Goal: Task Accomplishment & Management: Complete application form

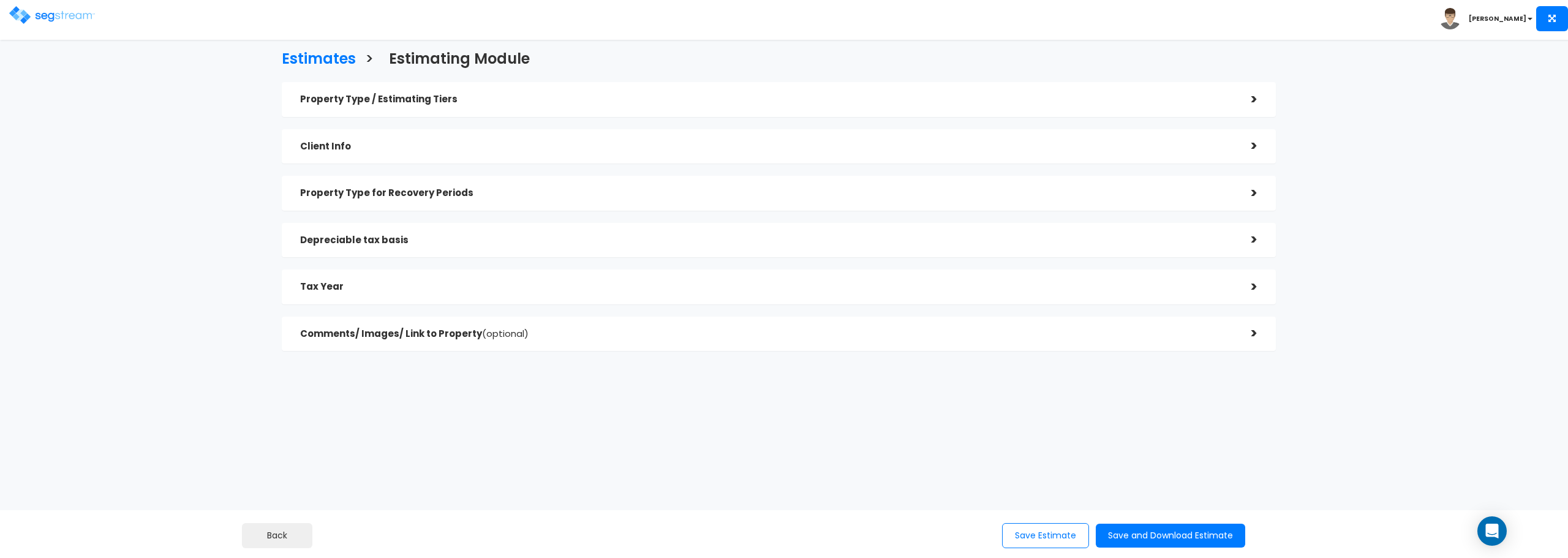
click at [122, 90] on div "Estimates > Estimating Module Property Type / Estimating Tiers > *Property Type…" at bounding box center [784, 281] width 1568 height 455
click at [184, 131] on div "Estimates > Estimating Module Property Type / Estimating Tiers > *Property Type…" at bounding box center [778, 204] width 1292 height 610
click at [57, 104] on div "Estimates > Estimating Module Property Type / Estimating Tiers > *Property Type…" at bounding box center [784, 281] width 1568 height 455
click at [82, 65] on div "Estimates > Estimating Module Property Type / Estimating Tiers > *Property Type…" at bounding box center [784, 281] width 1568 height 455
click at [187, 26] on div "Toggle navigation" at bounding box center [122, 11] width 226 height 58
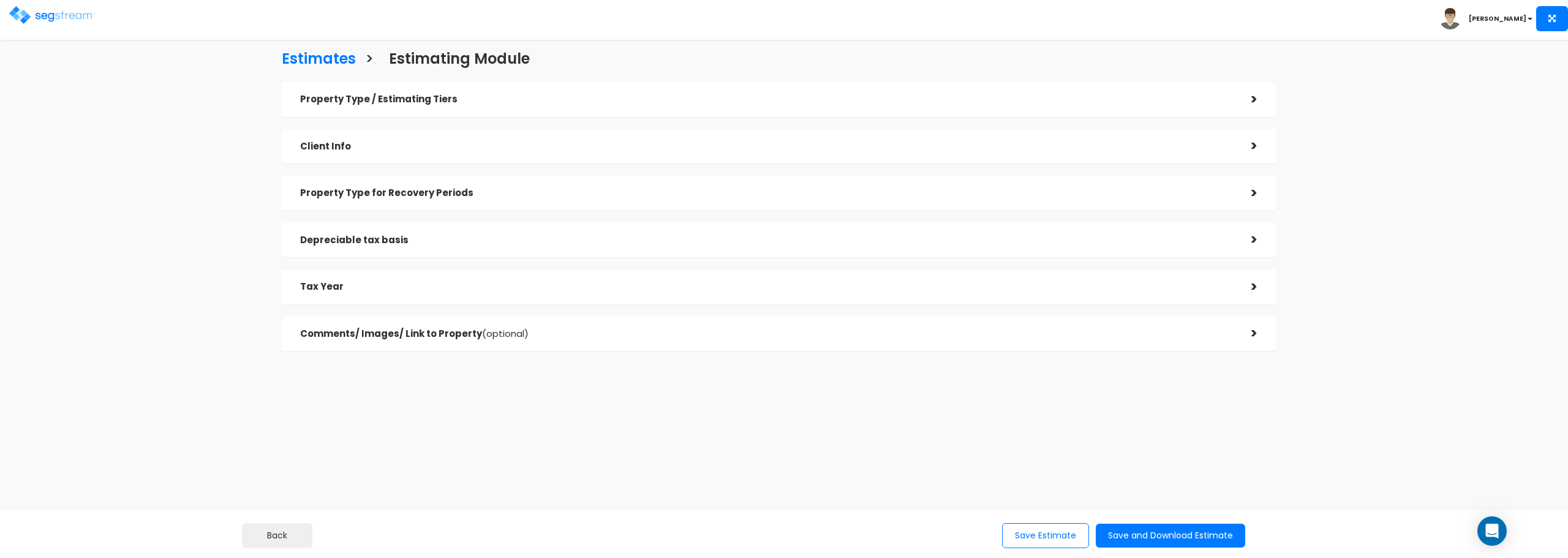
click at [179, 56] on div "Estimates > Estimating Module Property Type / Estimating Tiers > *Property Type…" at bounding box center [778, 204] width 1292 height 610
click at [137, 121] on div "Estimates > Estimating Module Property Type / Estimating Tiers > *Property Type…" at bounding box center [778, 204] width 1292 height 610
click at [195, 27] on div "Toggle navigation" at bounding box center [122, 11] width 226 height 58
click at [155, 85] on div "Estimates > Estimating Module Property Type / Estimating Tiers > *Property Type…" at bounding box center [778, 204] width 1292 height 610
click at [167, 40] on div "Estimates > Estimating Module Property Type / Estimating Tiers > *Property Type…" at bounding box center [778, 204] width 1292 height 610
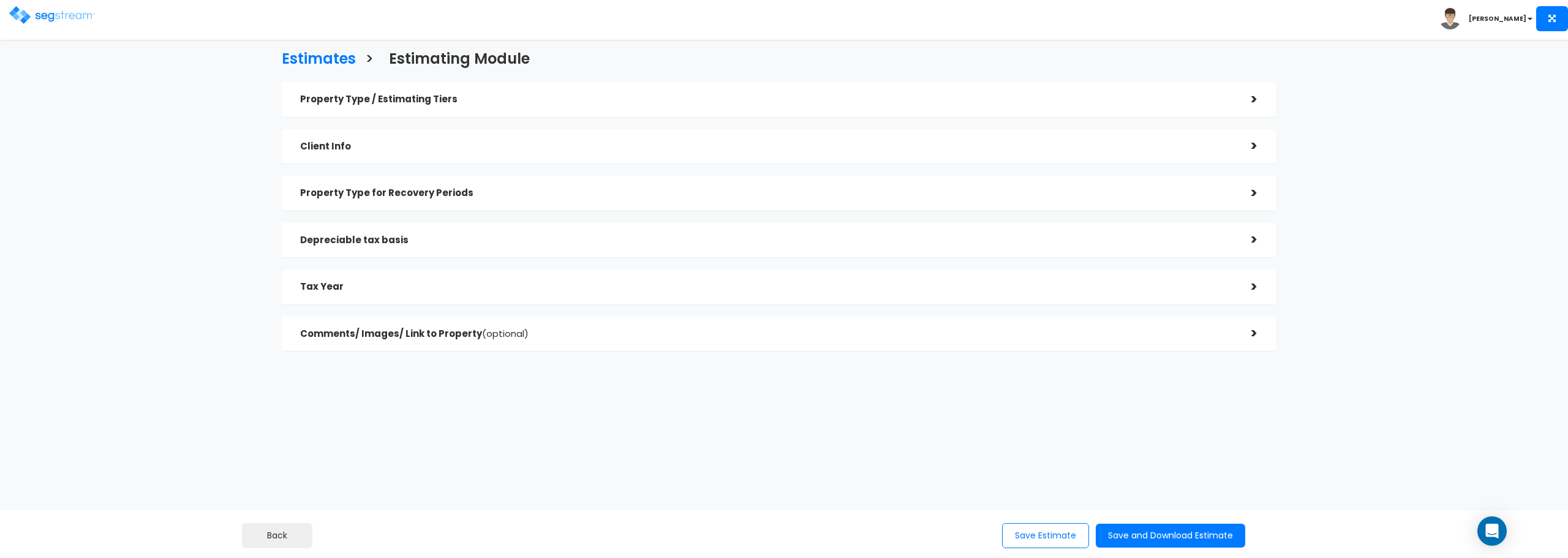
click at [178, 121] on div "Estimates > Estimating Module Property Type / Estimating Tiers > *Property Type…" at bounding box center [778, 204] width 1292 height 610
click at [133, 36] on div "Toggle navigation" at bounding box center [122, 11] width 226 height 58
click at [179, 114] on div "Estimates > Estimating Module Property Type / Estimating Tiers > *Property Type…" at bounding box center [778, 204] width 1292 height 610
click at [121, 117] on div "Estimates > Estimating Module Property Type / Estimating Tiers > *Property Type…" at bounding box center [784, 281] width 1568 height 455
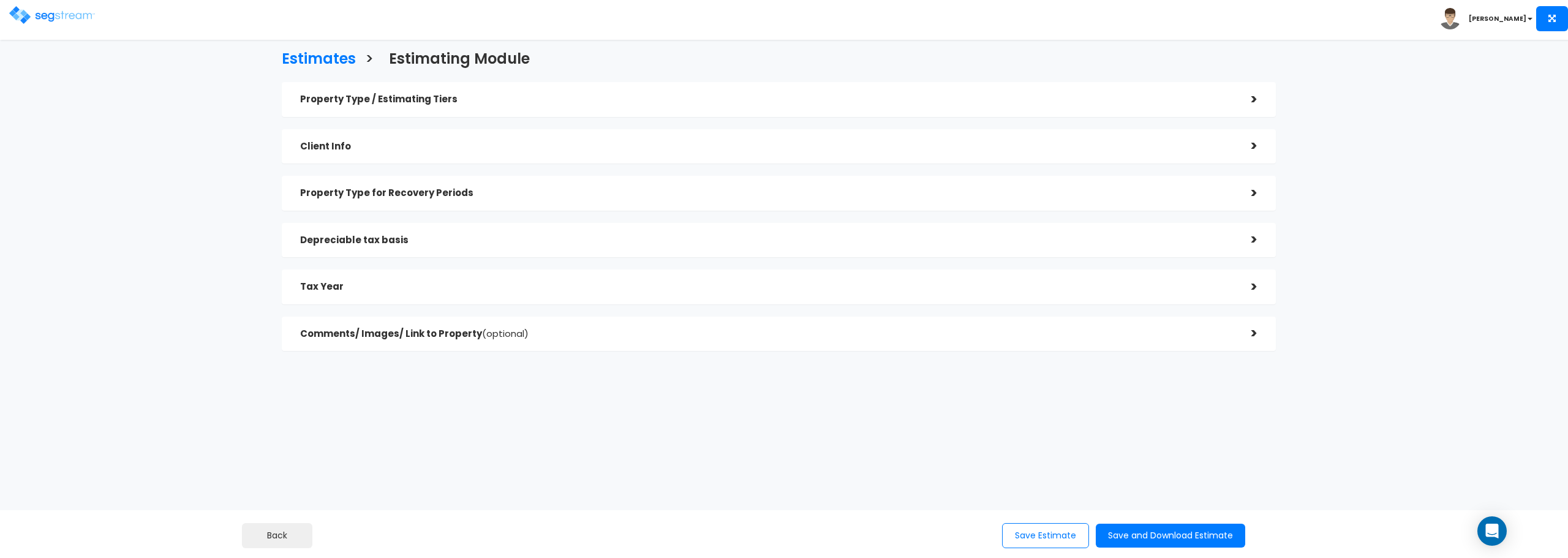
click at [154, 186] on div "Estimates > Estimating Module Property Type / Estimating Tiers > *Property Type…" at bounding box center [778, 204] width 1292 height 610
click at [140, 158] on div "Estimates > Estimating Module Property Type / Estimating Tiers > *Property Type…" at bounding box center [778, 204] width 1292 height 610
click at [185, 96] on div "Estimates > Estimating Module Property Type / Estimating Tiers > *Property Type…" at bounding box center [778, 204] width 1292 height 610
click at [117, 165] on div "Estimates > Estimating Module Property Type / Estimating Tiers > *Property Type…" at bounding box center [784, 281] width 1568 height 455
click at [173, 71] on div "Estimates > Estimating Module Property Type / Estimating Tiers > *Property Type…" at bounding box center [778, 204] width 1292 height 610
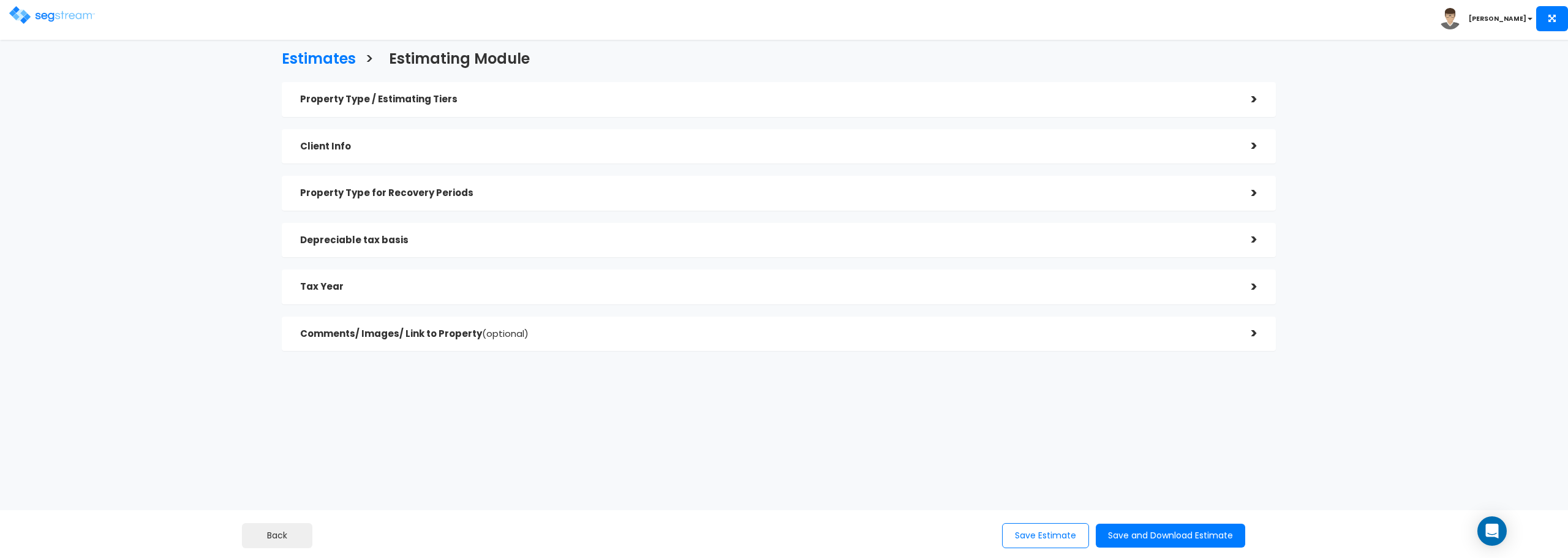
click at [197, 22] on div "Toggle navigation" at bounding box center [122, 11] width 226 height 58
click at [1430, 119] on div "Estimates > Estimating Module Property Type / Estimating Tiers > *Property Type…" at bounding box center [784, 281] width 1568 height 455
drag, startPoint x: 180, startPoint y: 114, endPoint x: 206, endPoint y: 123, distance: 27.5
click at [180, 114] on div "Estimates > Estimating Module Property Type / Estimating Tiers > *Property Type…" at bounding box center [778, 204] width 1292 height 610
click at [826, 405] on div "Estimates > Estimating Module Property Type / Estimating Tiers > *Property Type…" at bounding box center [778, 204] width 1292 height 610
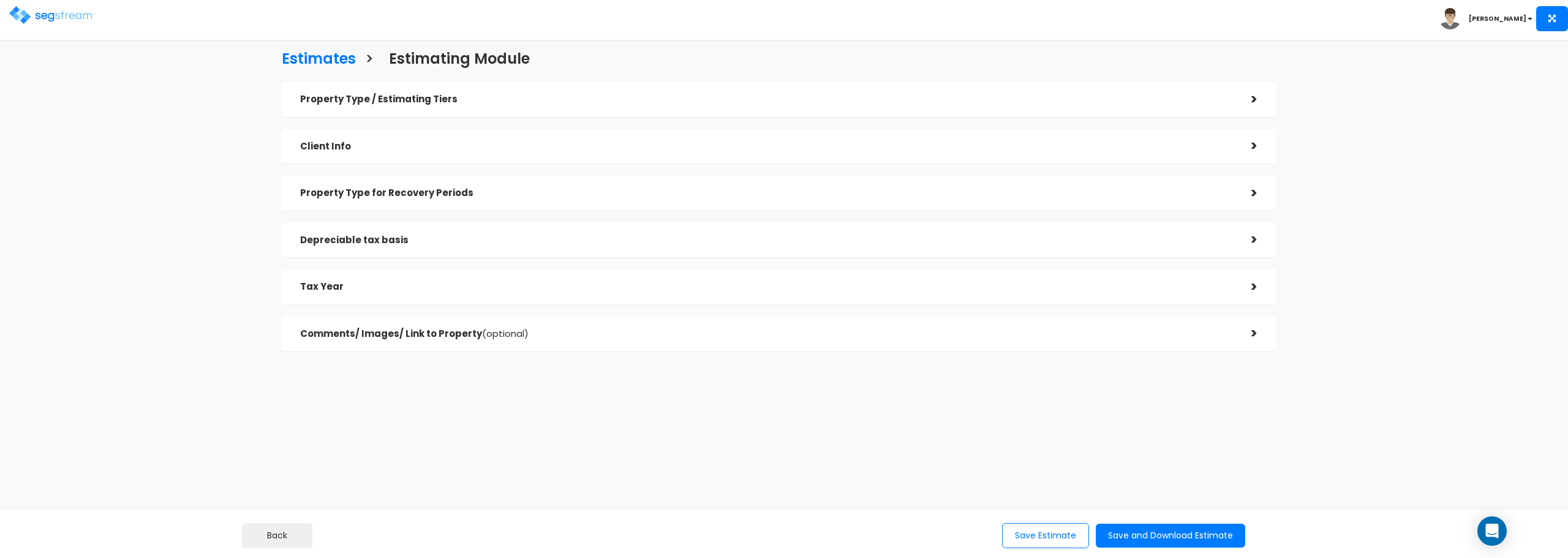
click at [510, 87] on div "Property Type / Estimating Tiers >" at bounding box center [779, 100] width 994 height 35
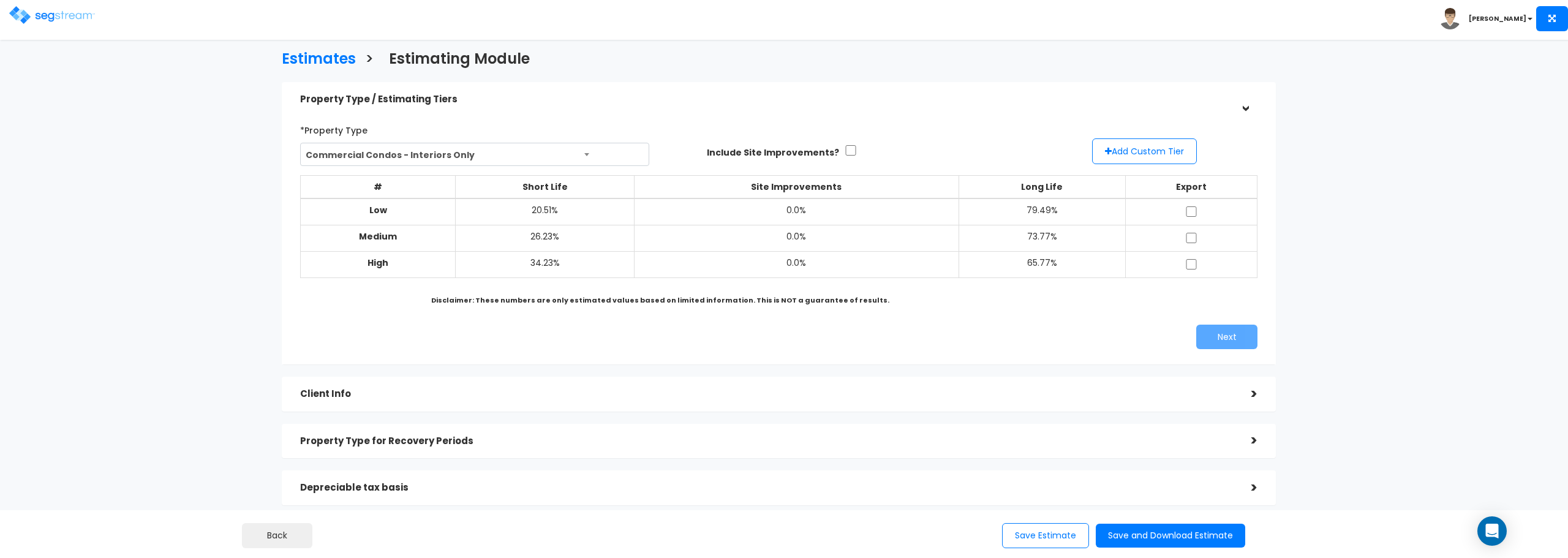
click at [1156, 60] on div "Estimates > Estimating Module" at bounding box center [779, 57] width 1013 height 37
click at [324, 58] on h3 "Estimates" at bounding box center [319, 60] width 74 height 19
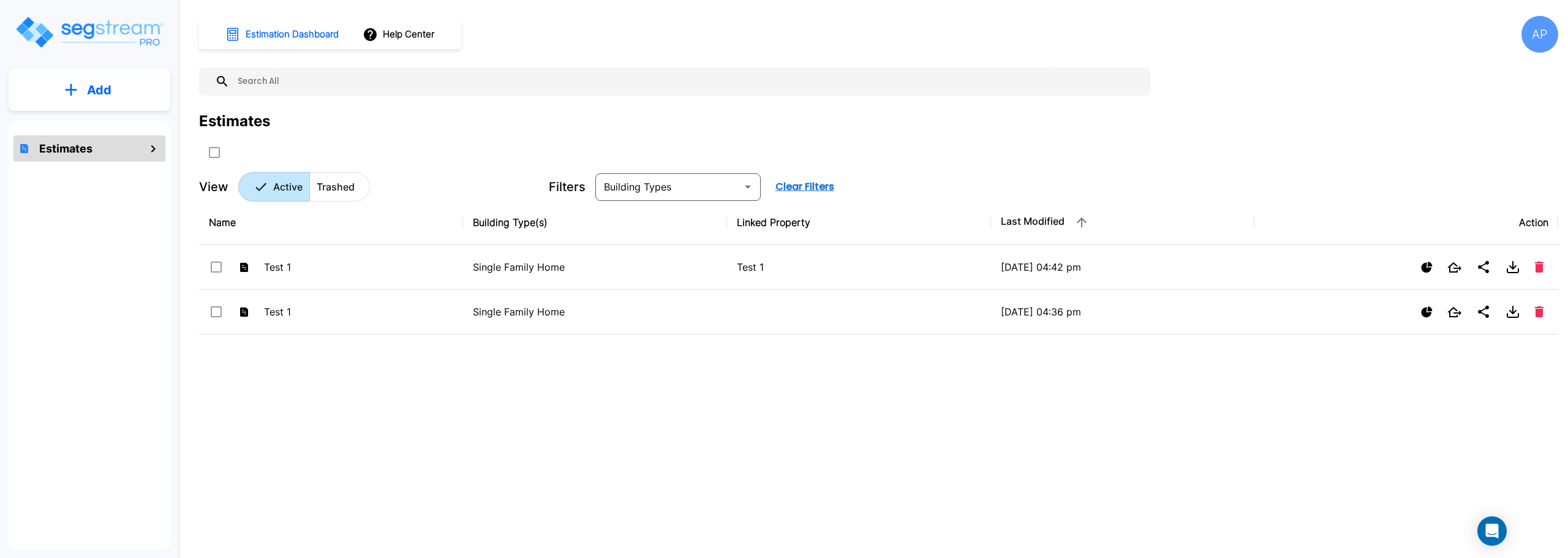
click at [133, 89] on button "Add" at bounding box center [89, 90] width 162 height 36
click at [77, 125] on p "Add Estimate" at bounding box center [97, 124] width 62 height 15
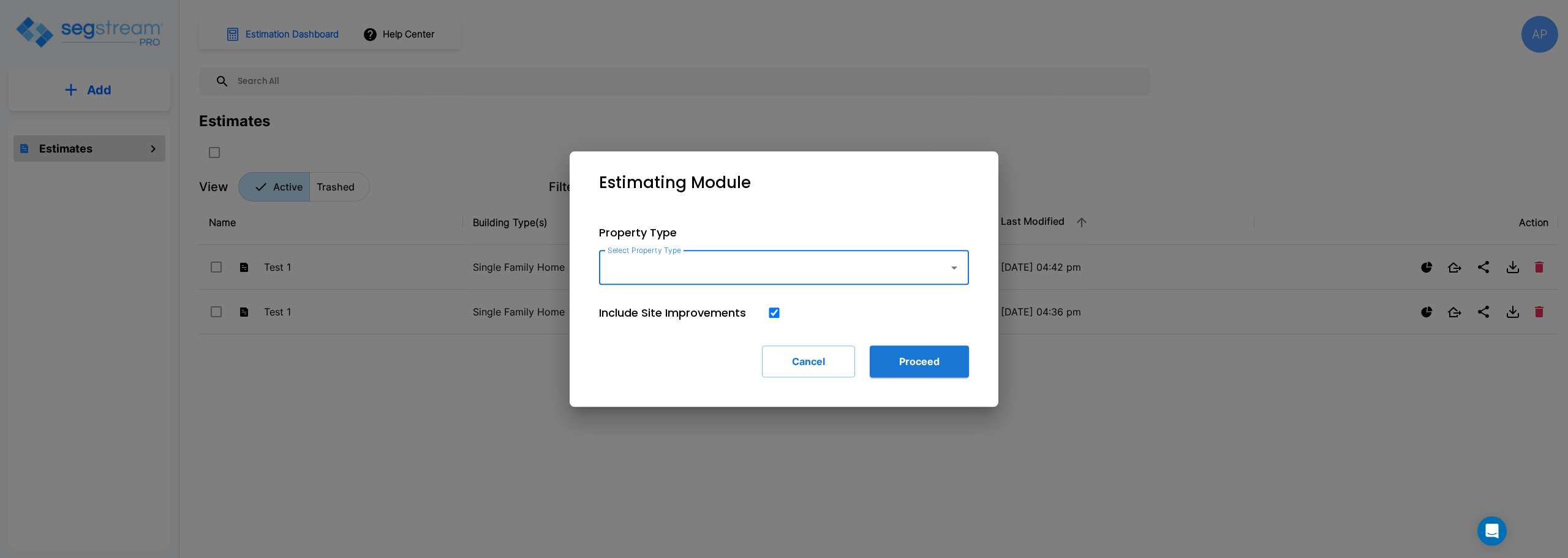
click at [646, 267] on input "Select Property Type" at bounding box center [770, 267] width 332 height 23
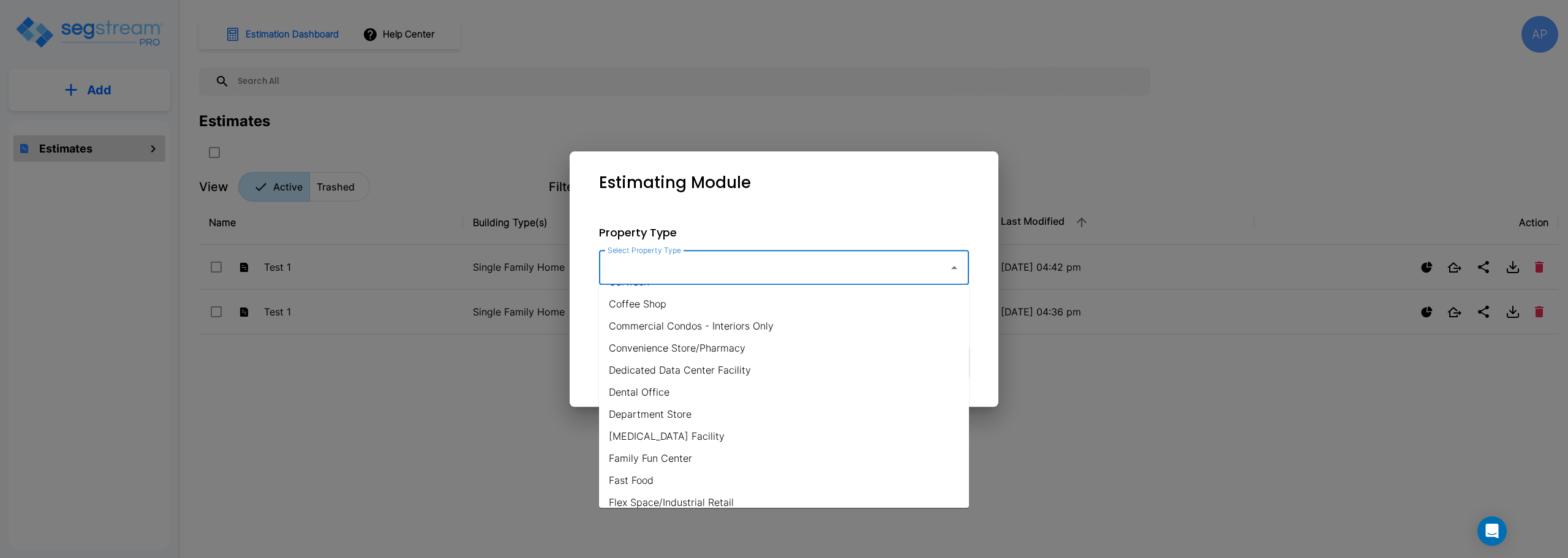
scroll to position [245, 0]
click at [813, 159] on div "Estimating Module Property Type Select Property Type Select Property Type Inclu…" at bounding box center [784, 279] width 429 height 256
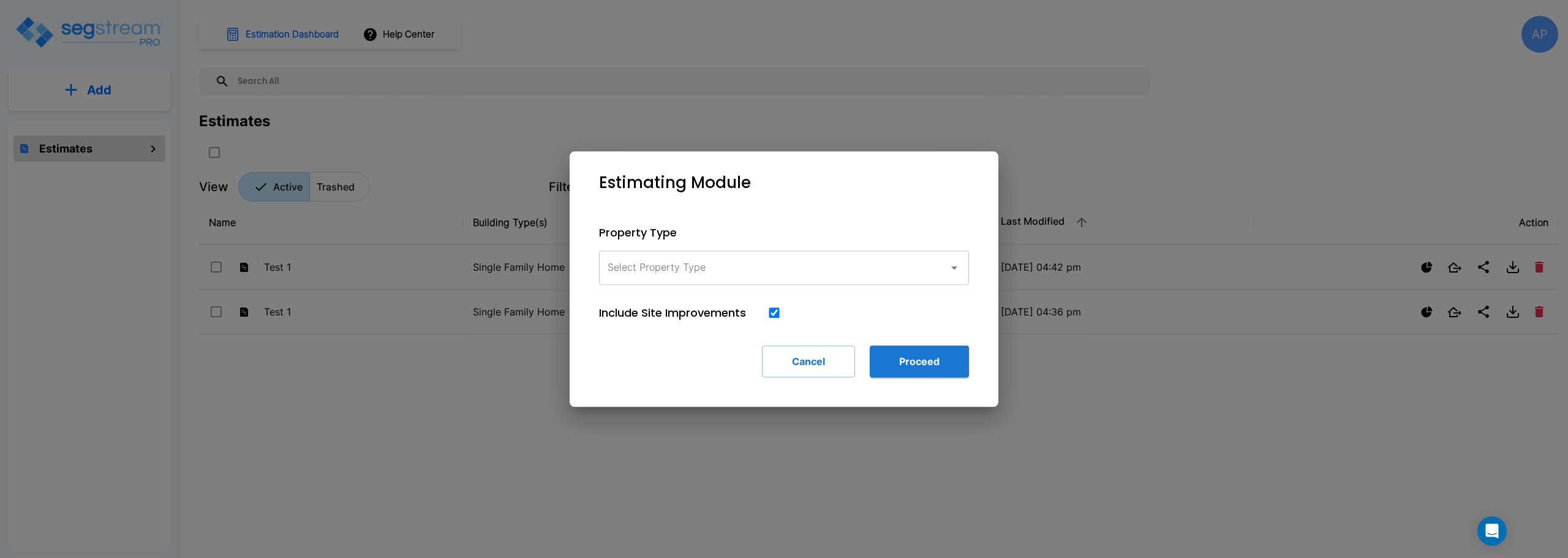
click at [773, 271] on input "Select Property Type" at bounding box center [770, 267] width 332 height 23
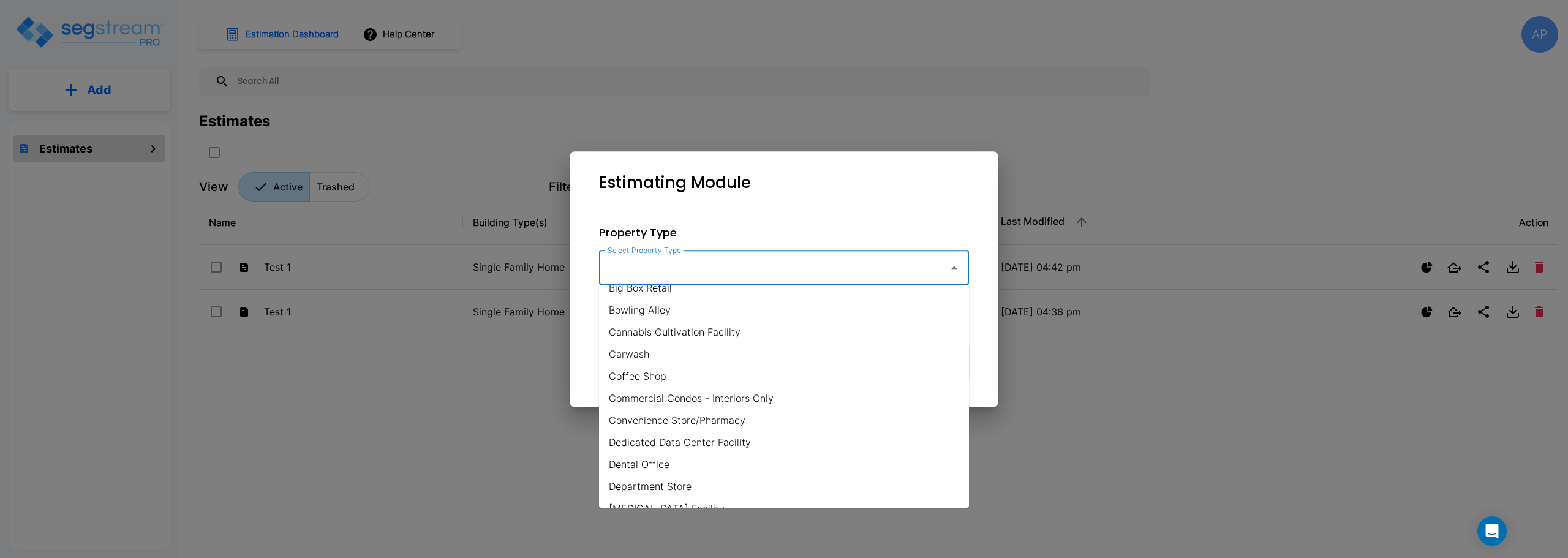
scroll to position [122, 0]
click at [689, 395] on li "Commercial Condos - Interiors Only" at bounding box center [784, 398] width 370 height 22
type input "Commercial Condos - Interiors Only"
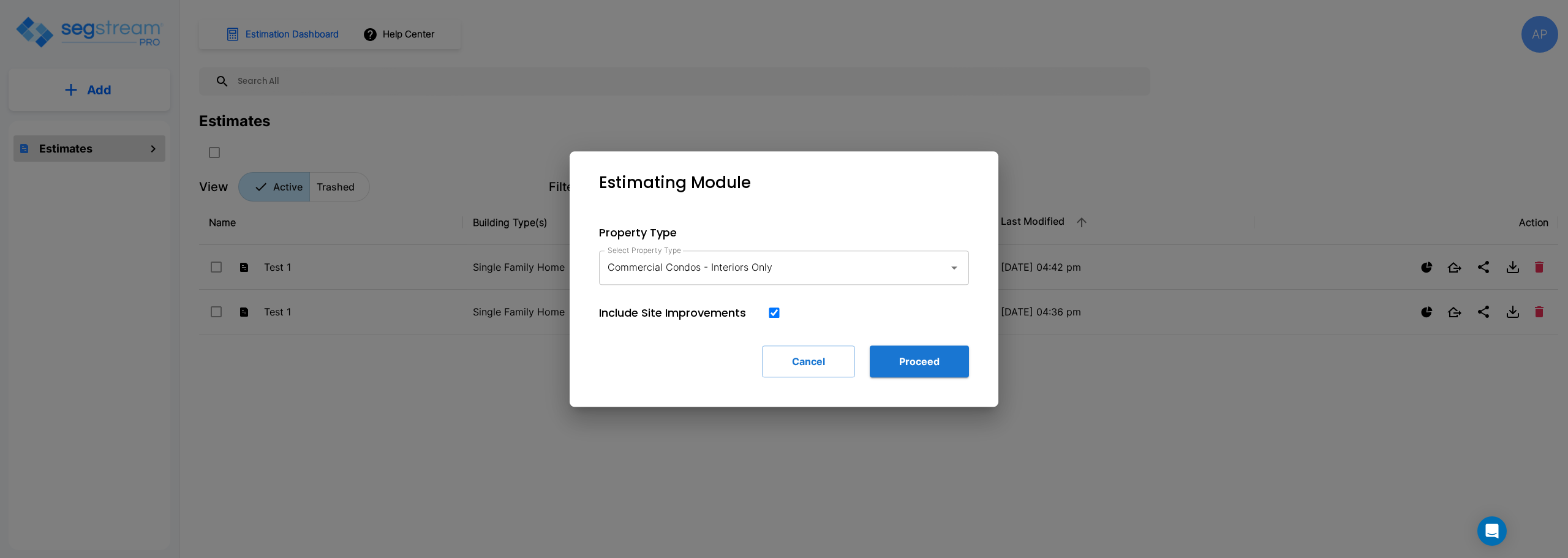
click at [778, 314] on input "checkbox" at bounding box center [775, 312] width 12 height 11
checkbox input "false"
click at [916, 362] on button "Proceed" at bounding box center [919, 361] width 99 height 32
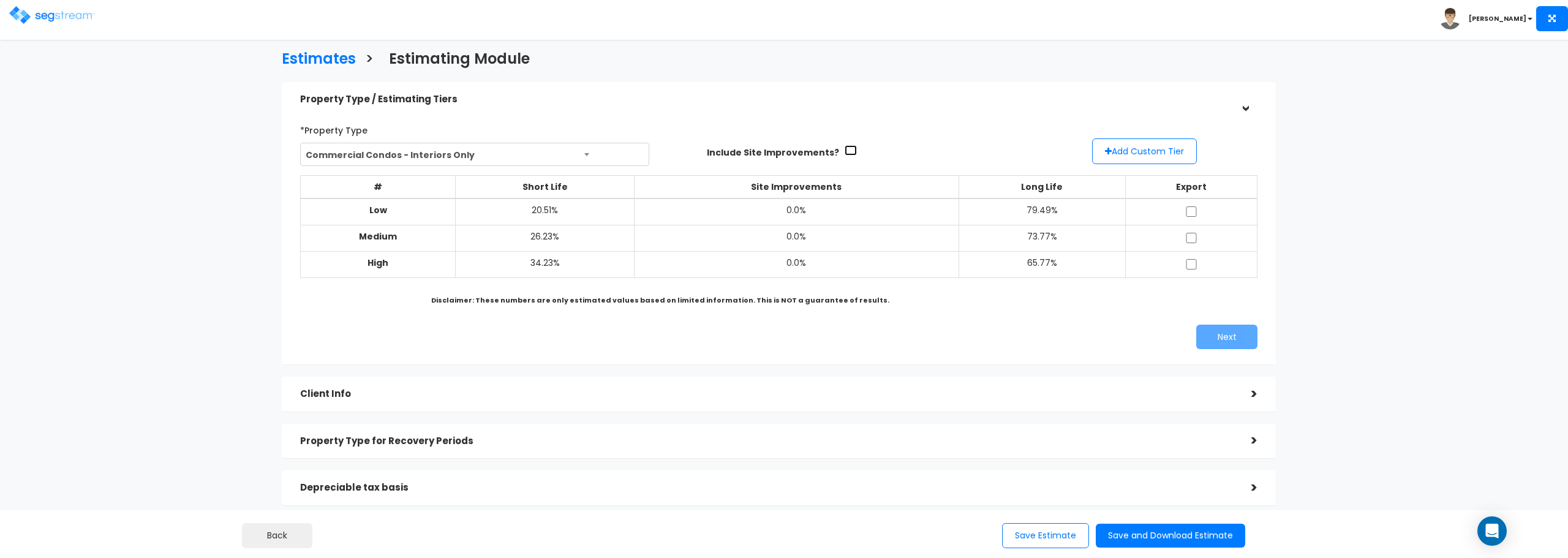
click at [844, 151] on input "checkbox" at bounding box center [851, 150] width 12 height 11
click at [844, 148] on input "checkbox" at bounding box center [851, 150] width 12 height 11
click at [844, 150] on input "checkbox" at bounding box center [851, 150] width 12 height 11
click at [844, 148] on input "checkbox" at bounding box center [851, 150] width 12 height 11
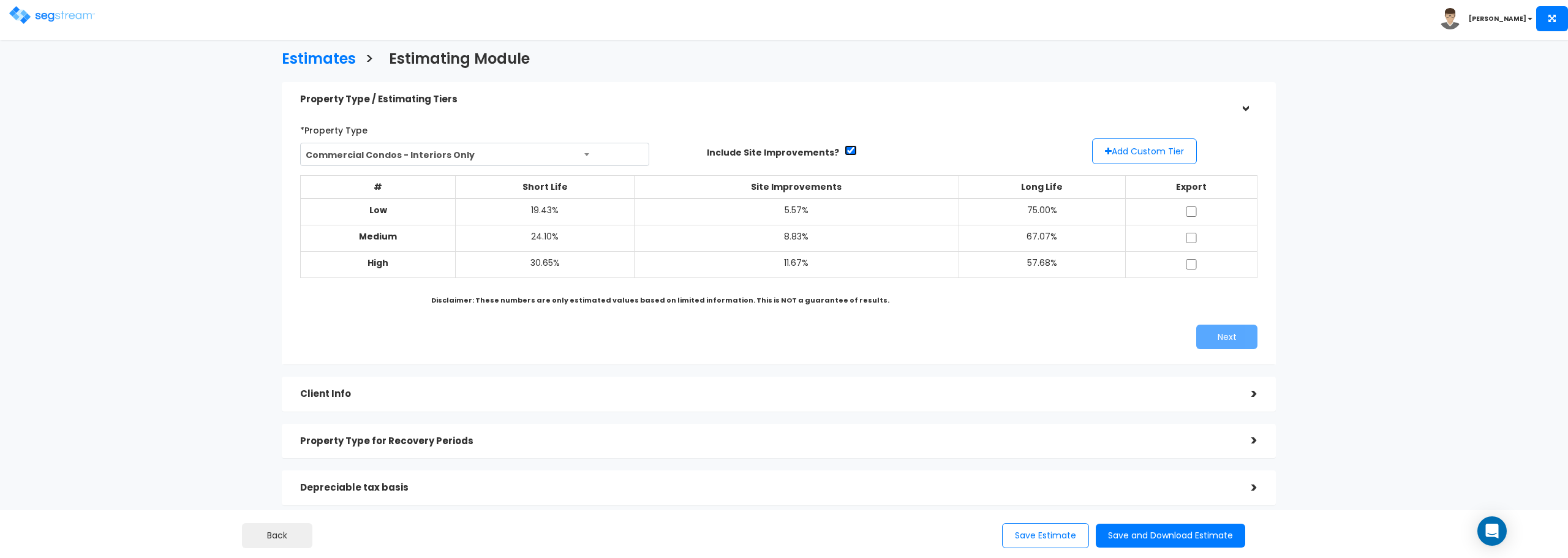
click at [844, 149] on input "checkbox" at bounding box center [851, 150] width 12 height 11
click at [844, 150] on input "checkbox" at bounding box center [851, 150] width 12 height 11
drag, startPoint x: 841, startPoint y: 150, endPoint x: 931, endPoint y: 184, distance: 96.2
click at [844, 150] on input "checkbox" at bounding box center [851, 150] width 12 height 11
click at [844, 148] on input "checkbox" at bounding box center [851, 150] width 12 height 11
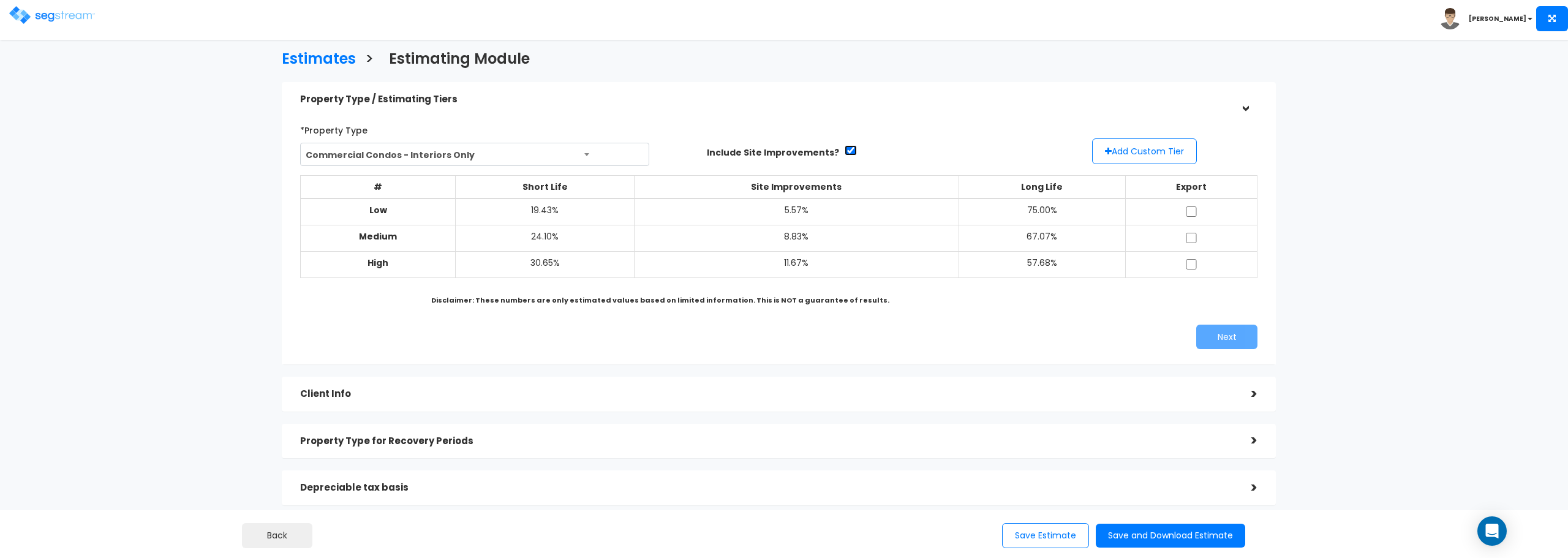
click at [844, 148] on input "checkbox" at bounding box center [851, 150] width 12 height 11
click at [844, 148] on input "checkbox" at bounding box center [851, 150] width 12 height 11
click at [844, 149] on input "checkbox" at bounding box center [851, 150] width 12 height 11
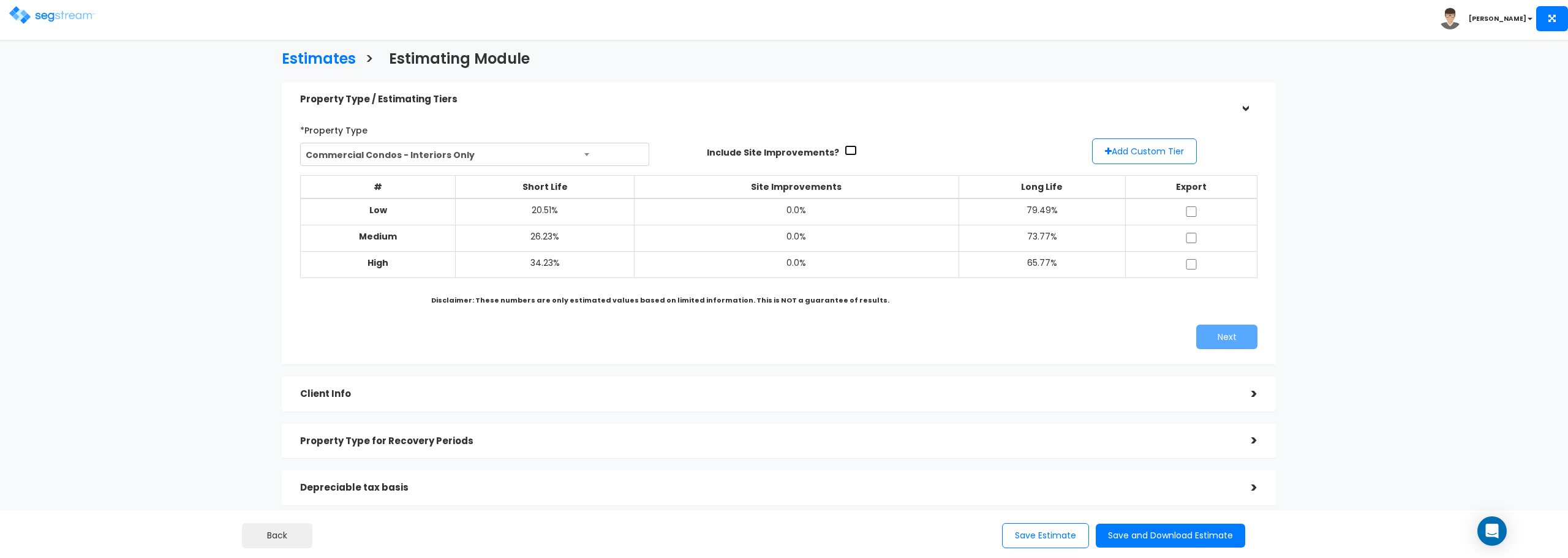
click at [844, 152] on input "checkbox" at bounding box center [851, 150] width 12 height 11
click at [844, 148] on input "checkbox" at bounding box center [851, 150] width 12 height 11
click at [844, 147] on input "checkbox" at bounding box center [851, 150] width 12 height 11
click at [845, 147] on input "checkbox" at bounding box center [851, 150] width 12 height 11
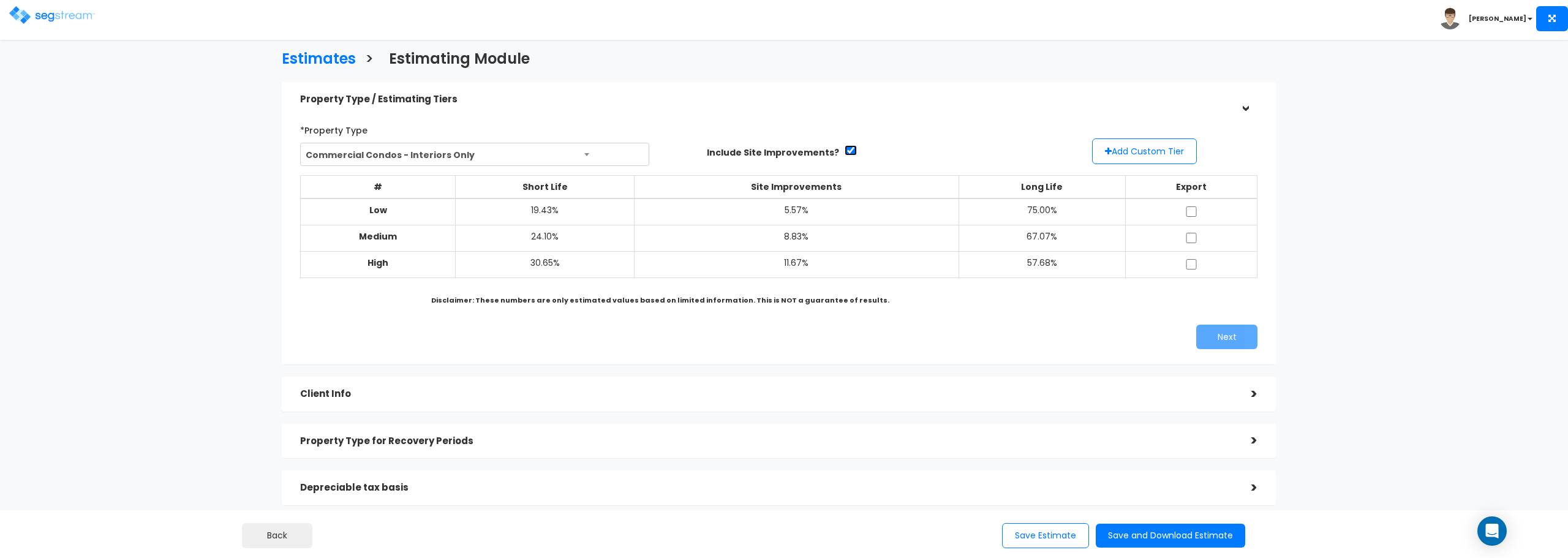
click at [845, 147] on input "checkbox" at bounding box center [851, 150] width 12 height 11
click at [845, 148] on input "checkbox" at bounding box center [851, 150] width 12 height 11
click at [844, 153] on input "checkbox" at bounding box center [851, 150] width 12 height 11
click at [844, 152] on input "checkbox" at bounding box center [851, 150] width 12 height 11
click at [844, 152] on input "checkbox" at bounding box center [851, 150] width 12 height 11
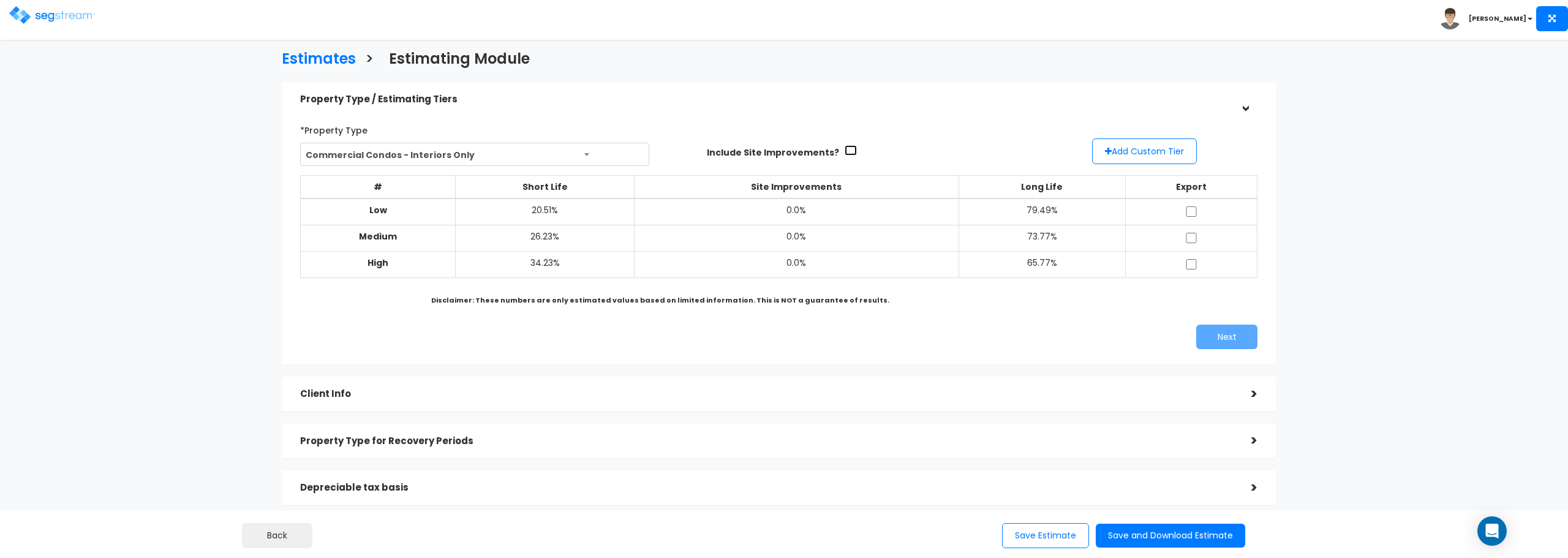
click at [844, 153] on input "checkbox" at bounding box center [851, 150] width 12 height 11
click at [844, 151] on input "checkbox" at bounding box center [851, 150] width 12 height 11
checkbox input "false"
click at [586, 153] on b at bounding box center [587, 155] width 5 height 3
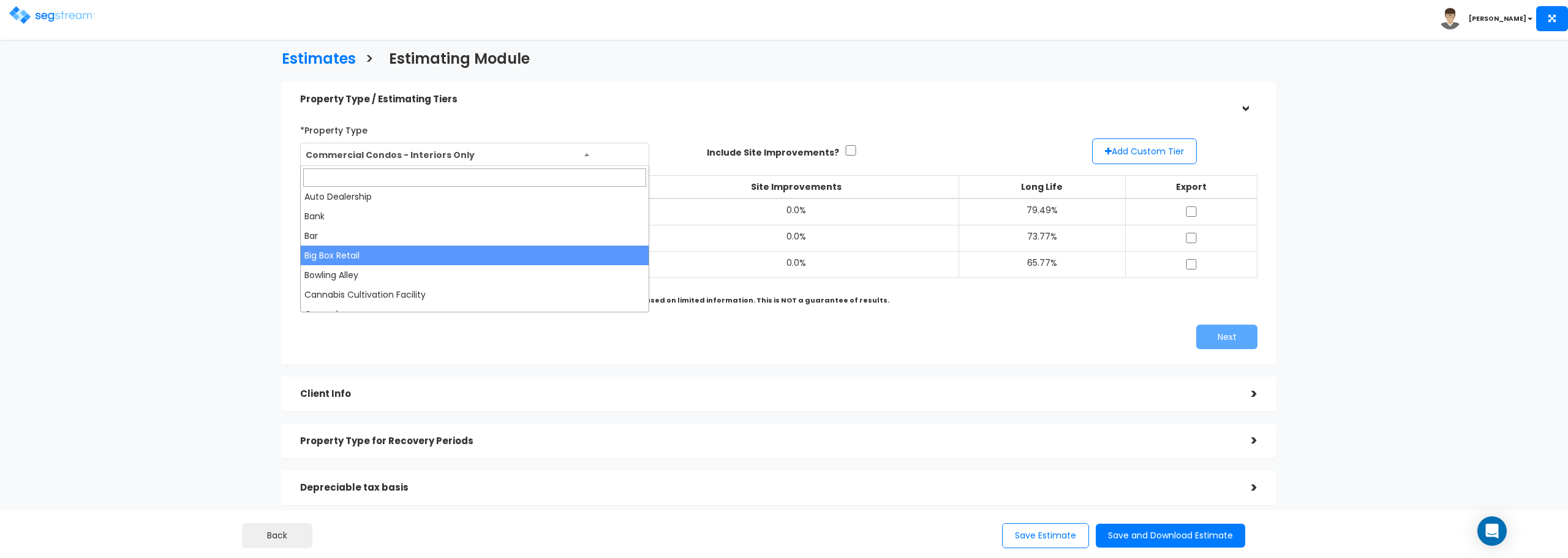
scroll to position [122, 0]
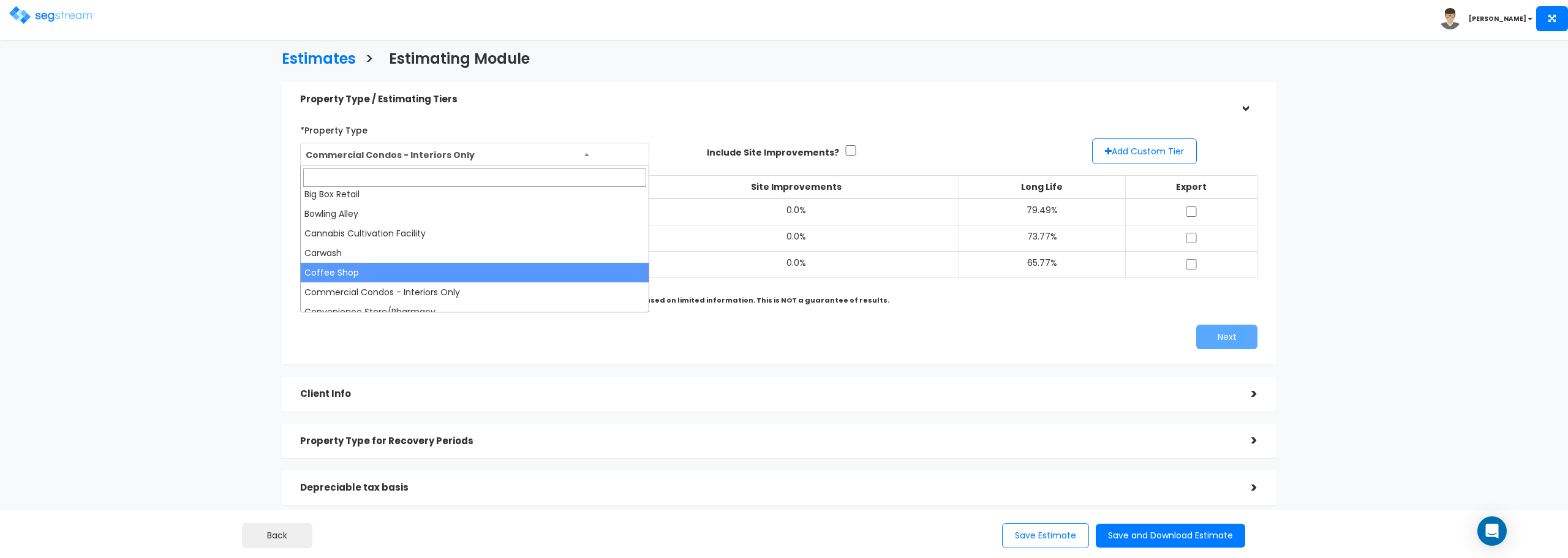
select select "145"
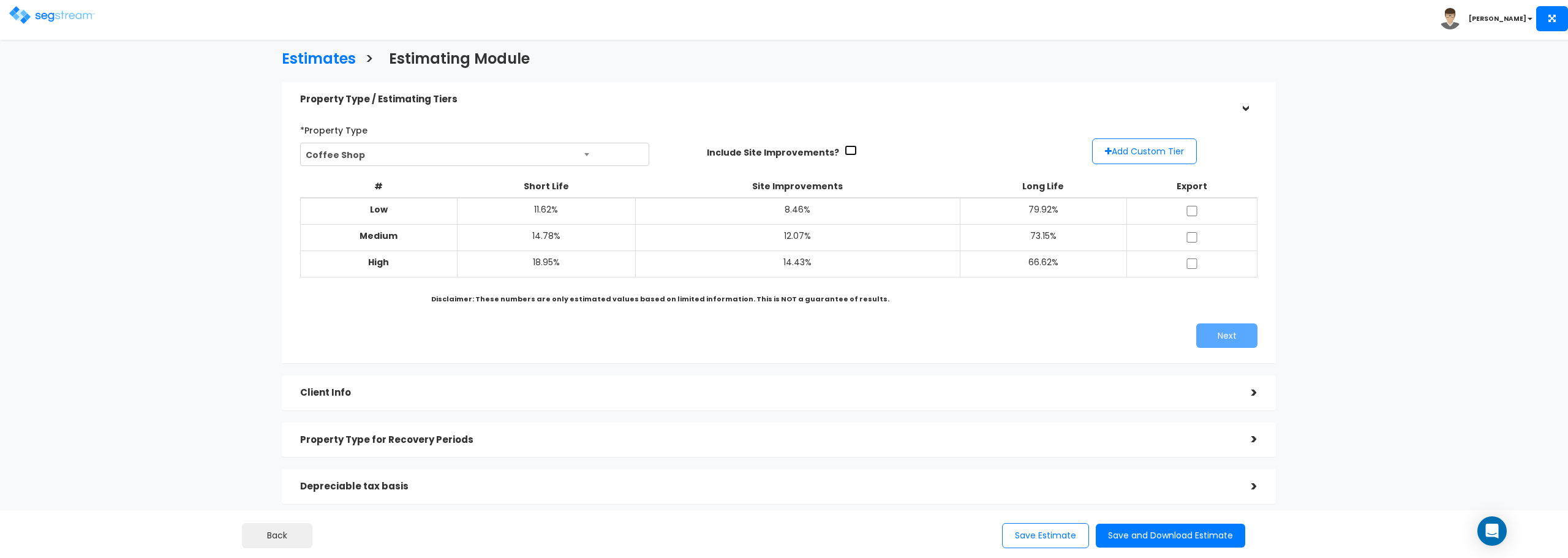
click at [844, 148] on input "checkbox" at bounding box center [851, 150] width 12 height 11
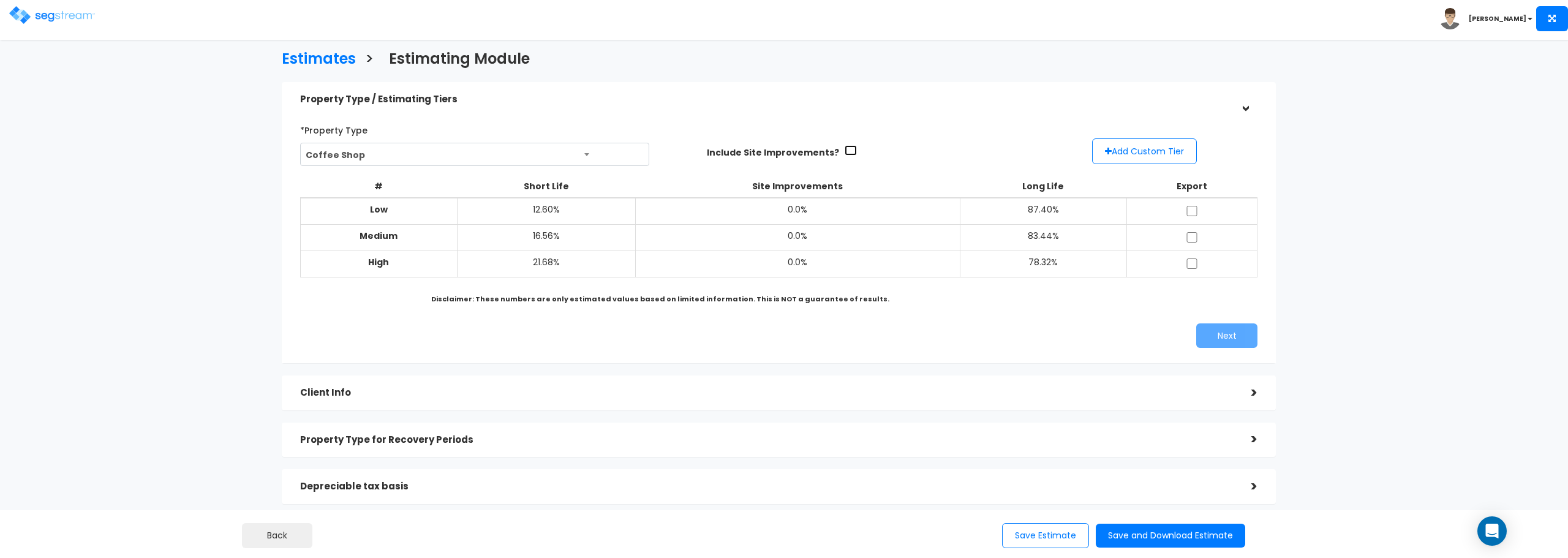
checkbox input "true"
click at [1138, 155] on button "Add Custom Tier" at bounding box center [1145, 151] width 105 height 26
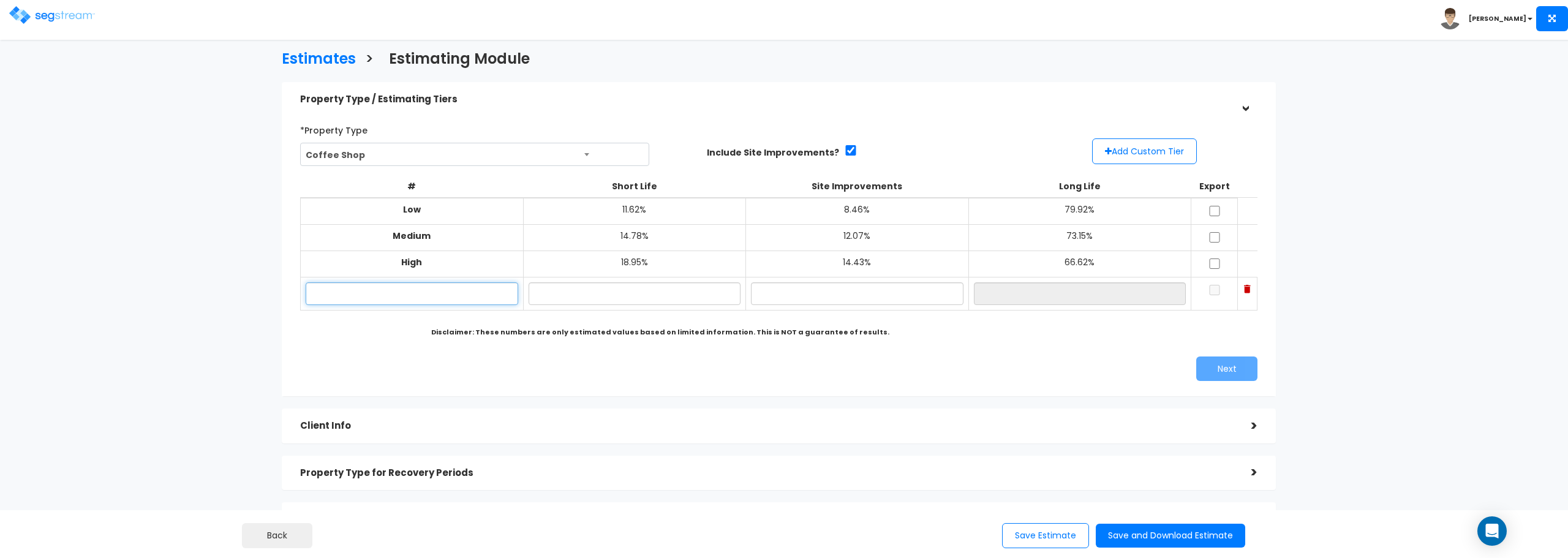
click at [459, 290] on input "text" at bounding box center [412, 294] width 213 height 22
click at [1018, 118] on div "*Property Type Commercial Condos - Interiors Only Assisted/Senior Living Auto R…" at bounding box center [779, 251] width 976 height 274
drag, startPoint x: 506, startPoint y: 156, endPoint x: 512, endPoint y: 155, distance: 6.1
click at [507, 155] on span "Coffee Shop" at bounding box center [475, 155] width 348 height 23
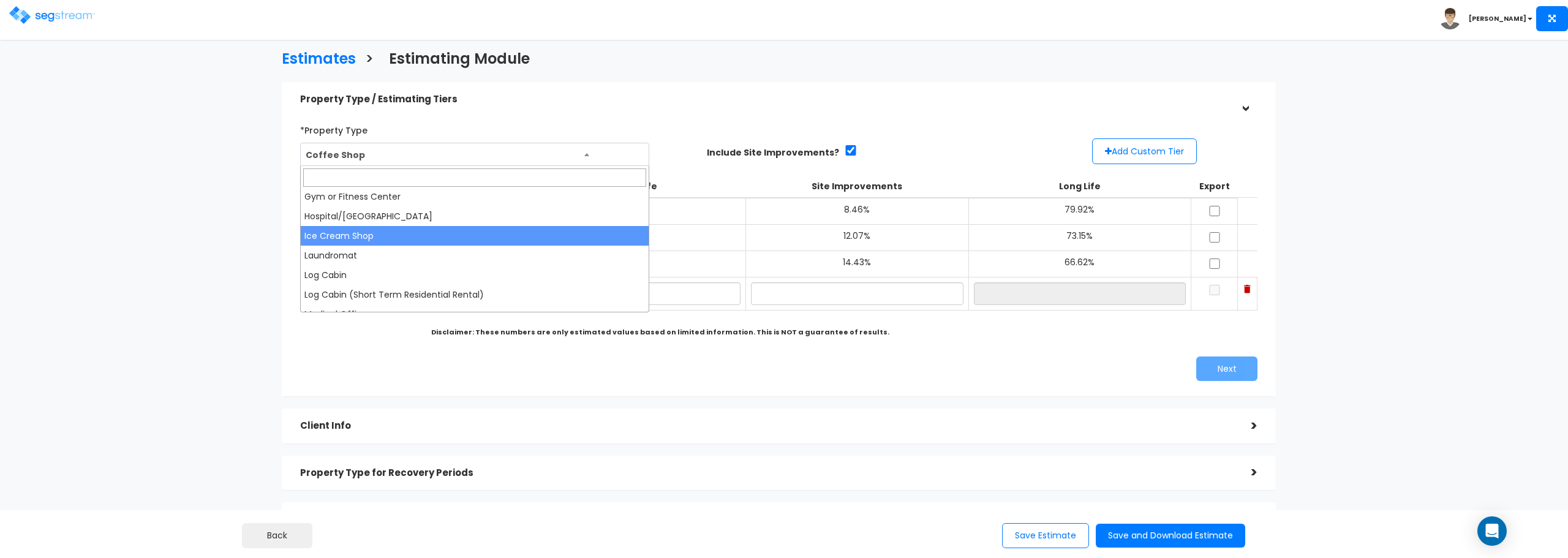
scroll to position [483, 0]
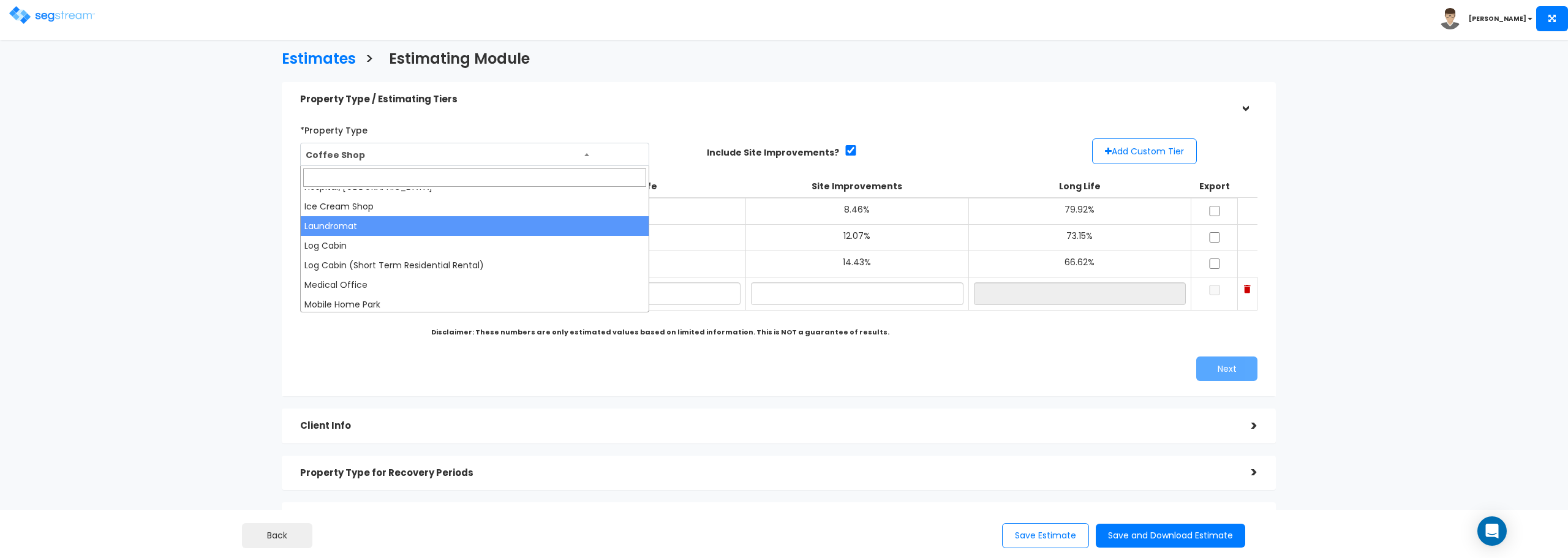
select select "164"
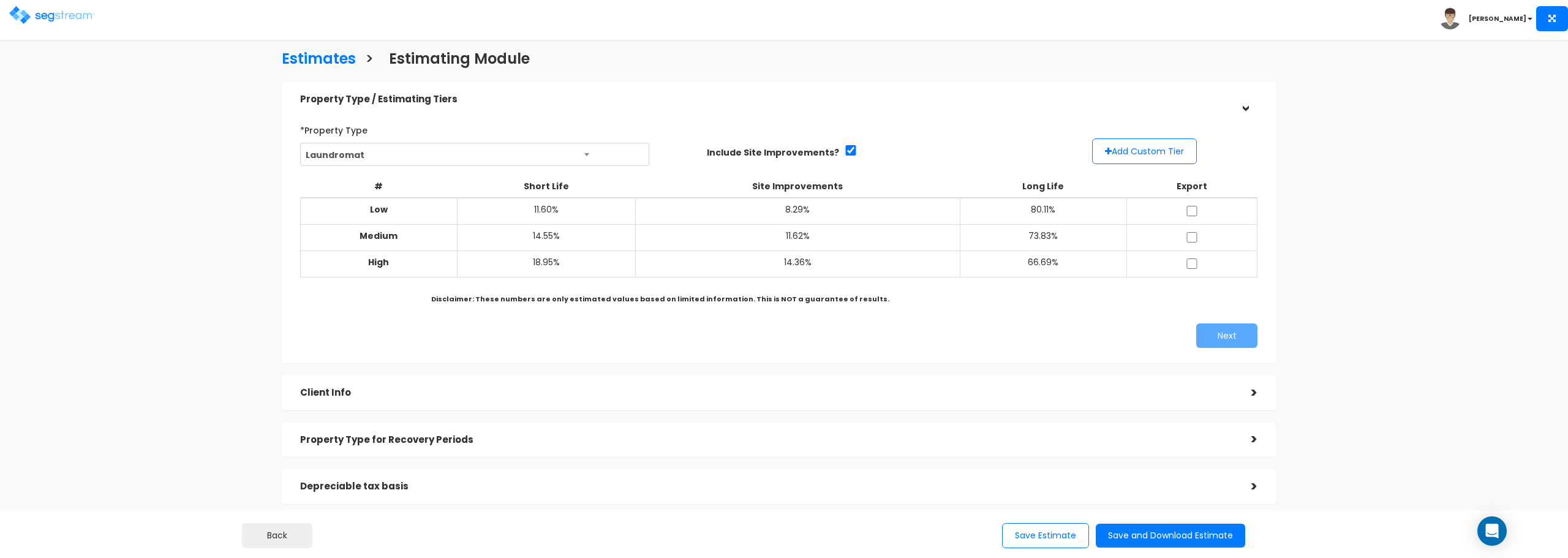
click at [816, 90] on div "Property Type / Estimating Tiers" at bounding box center [767, 99] width 933 height 22
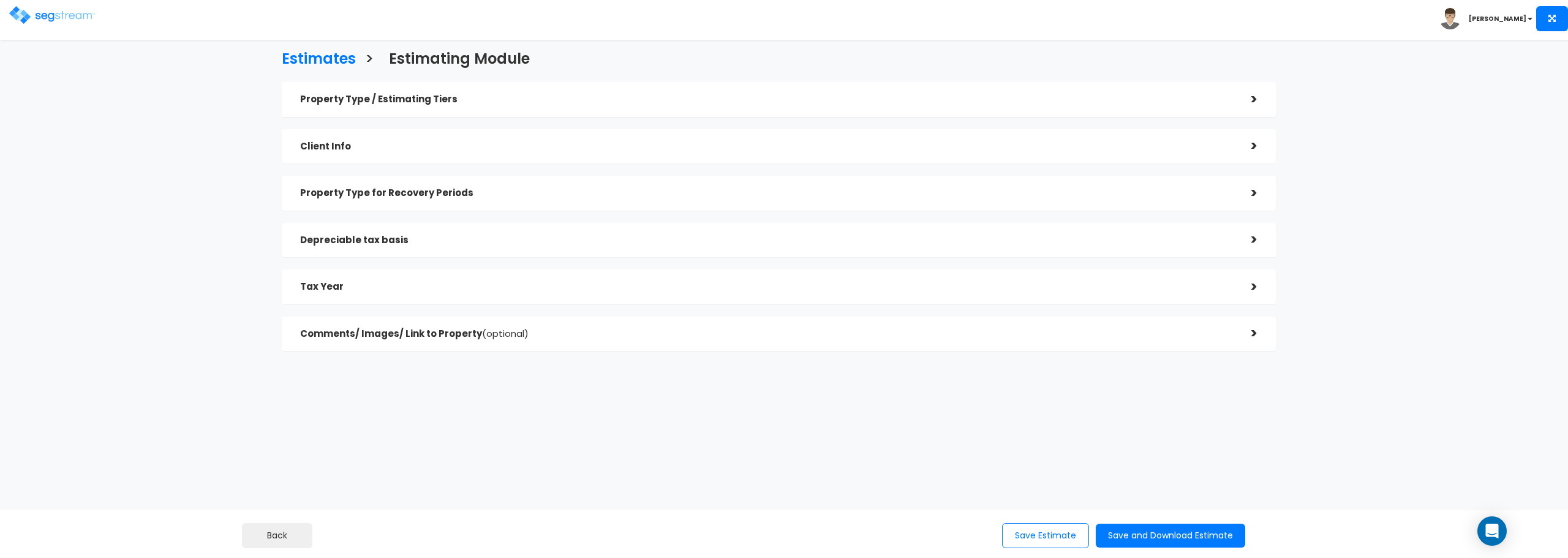
click at [808, 95] on h5 "Property Type / Estimating Tiers" at bounding box center [767, 99] width 933 height 11
